Goal: Information Seeking & Learning: Learn about a topic

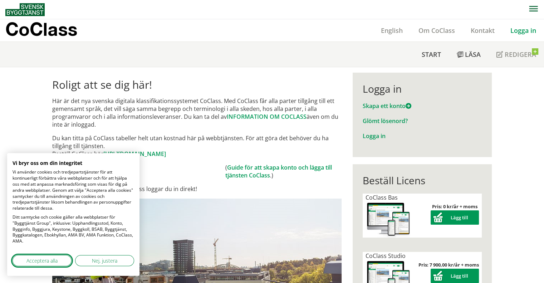
click at [50, 260] on span "Acceptera alla" at bounding box center [41, 261] width 31 height 8
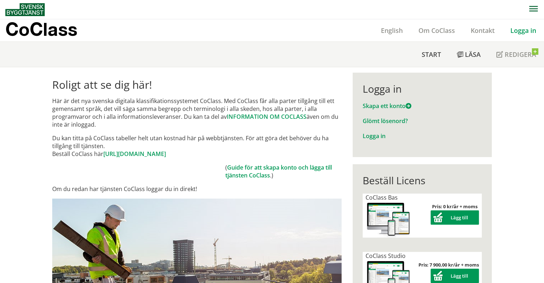
click at [517, 30] on link "Logga in" at bounding box center [523, 30] width 41 height 9
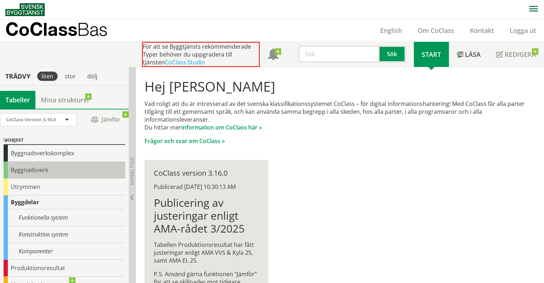
click at [26, 170] on div "Byggnadsverk" at bounding box center [65, 170] width 122 height 17
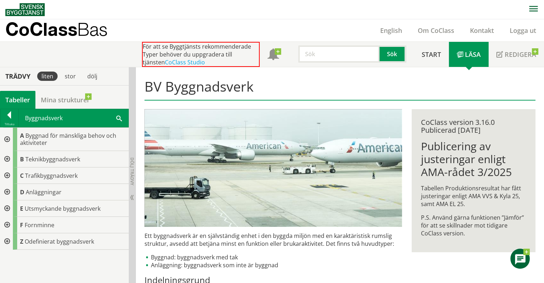
click at [7, 138] on div at bounding box center [6, 139] width 13 height 23
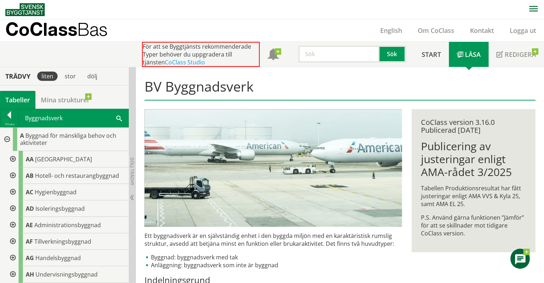
click at [7, 138] on div at bounding box center [6, 139] width 13 height 23
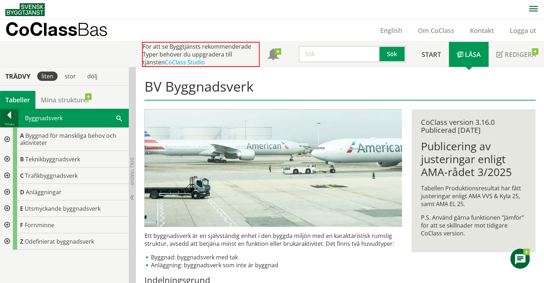
click at [7, 117] on div at bounding box center [9, 116] width 18 height 10
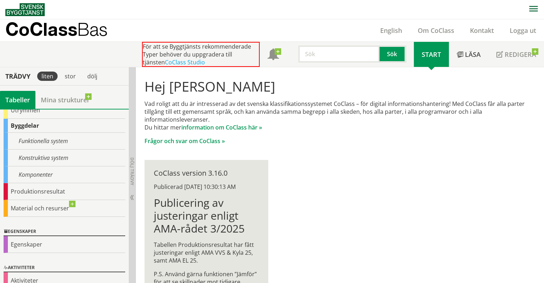
scroll to position [86, 0]
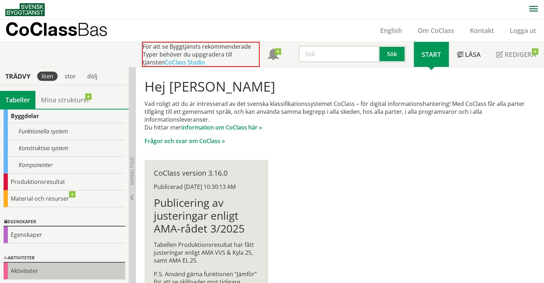
click at [20, 273] on div "Aktiviteter" at bounding box center [65, 271] width 122 height 17
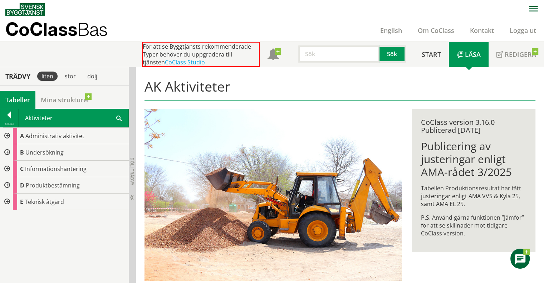
scroll to position [73, 0]
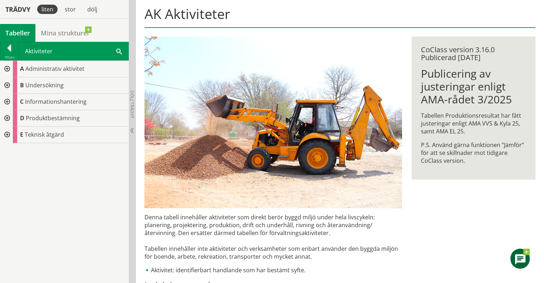
click at [7, 68] on div at bounding box center [6, 69] width 13 height 16
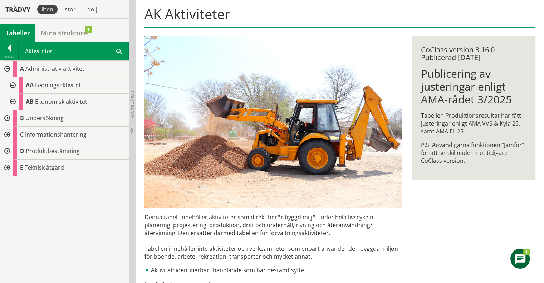
click at [7, 68] on div at bounding box center [6, 69] width 13 height 16
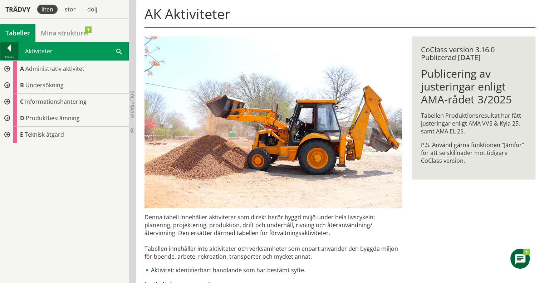
click at [10, 50] on div at bounding box center [9, 49] width 18 height 10
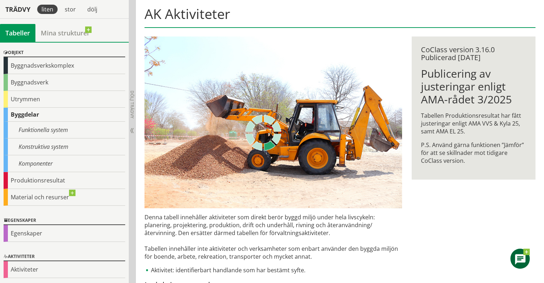
scroll to position [19, 0]
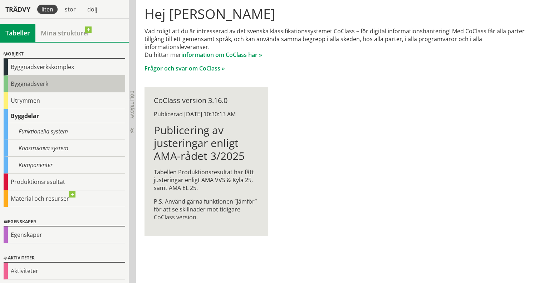
click at [29, 80] on div "Byggnadsverk" at bounding box center [65, 83] width 122 height 17
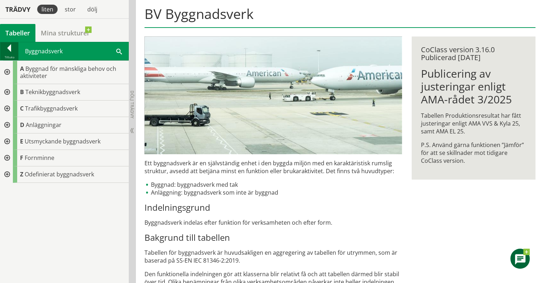
click at [9, 48] on div at bounding box center [9, 49] width 18 height 10
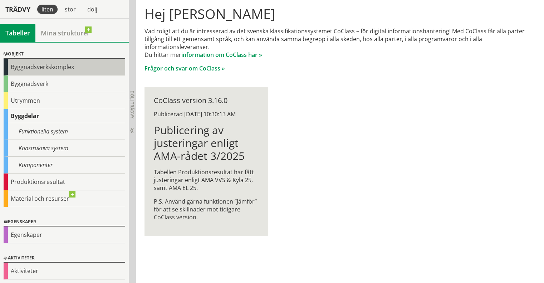
click at [5, 64] on div "Byggnadsverkskomplex" at bounding box center [65, 67] width 122 height 17
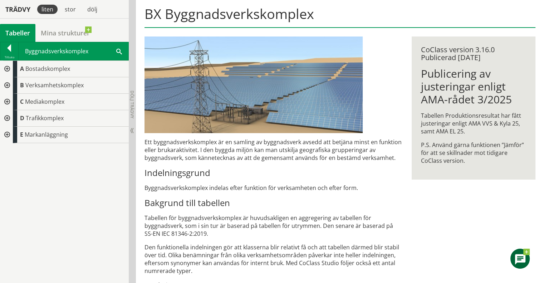
click at [8, 68] on div at bounding box center [6, 69] width 13 height 16
click at [8, 83] on div at bounding box center [6, 85] width 13 height 16
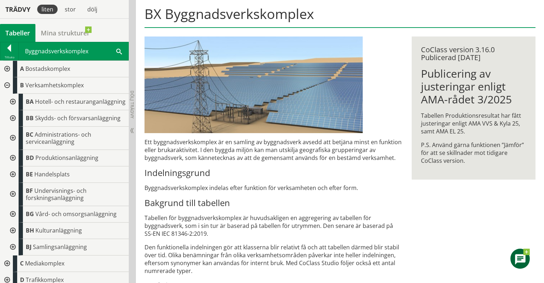
click at [12, 103] on div at bounding box center [12, 102] width 13 height 16
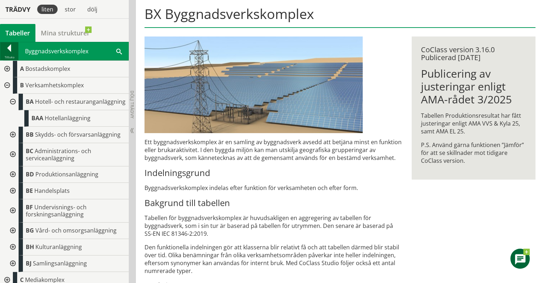
click at [7, 51] on div at bounding box center [9, 49] width 18 height 10
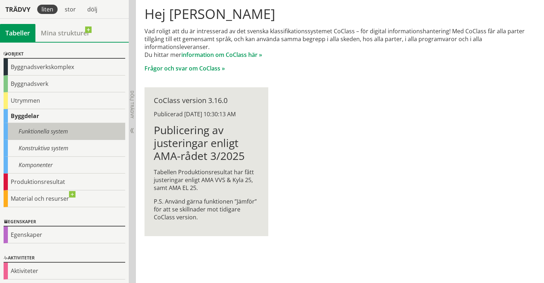
click at [40, 127] on div "Funktionella system" at bounding box center [65, 131] width 122 height 17
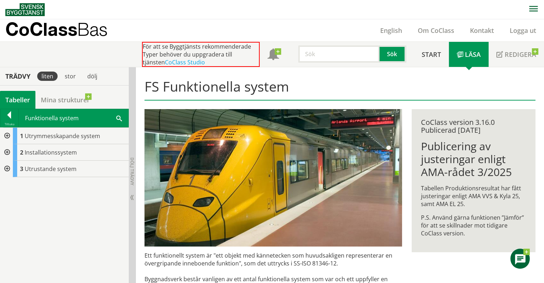
click at [7, 152] on div at bounding box center [6, 152] width 13 height 16
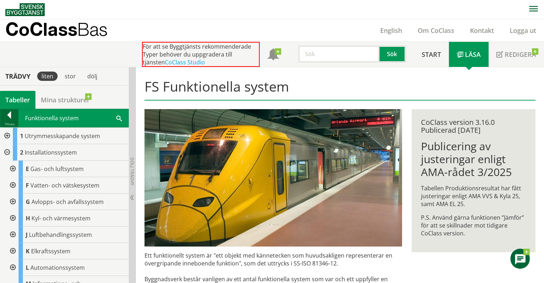
click at [8, 113] on div at bounding box center [9, 116] width 18 height 10
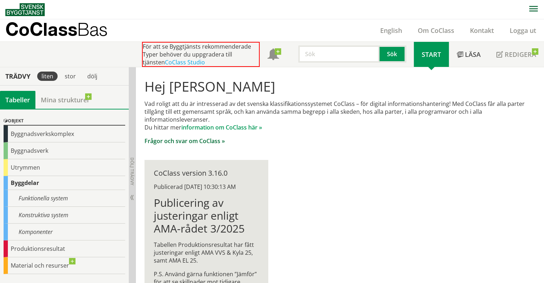
scroll to position [37, 0]
